Goal: Task Accomplishment & Management: Complete application form

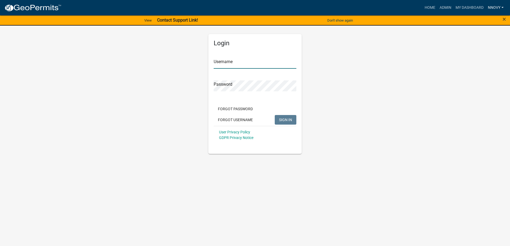
type input "nnovy"
click at [498, 9] on link "nnovy" at bounding box center [495, 8] width 20 height 10
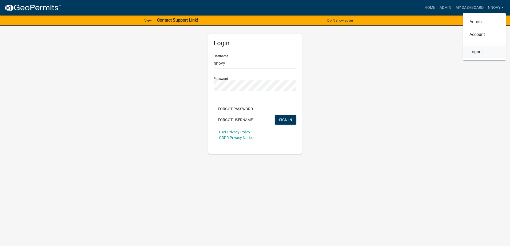
click at [482, 50] on link "Logout" at bounding box center [484, 52] width 43 height 13
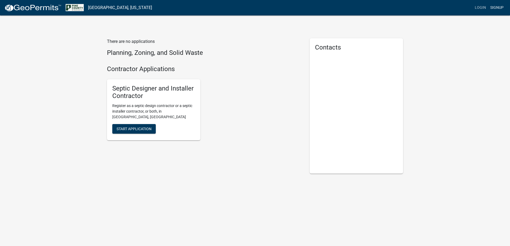
click at [497, 7] on link "Signup" at bounding box center [497, 8] width 18 height 10
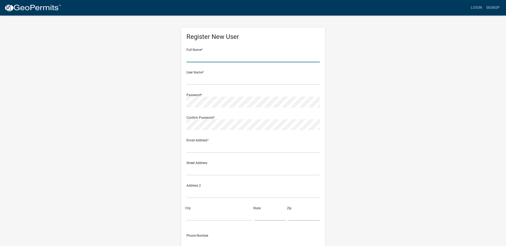
click at [213, 59] on input "text" at bounding box center [252, 56] width 133 height 11
click at [440, 149] on wm-register-view "more_horiz Login Signup Register New User Full Name * User Name * Password * Co…" at bounding box center [253, 150] width 506 height 300
click at [219, 52] on input "text" at bounding box center [252, 56] width 133 height 11
type input "Ronny Roberts"
type input "-"
